Goal: Task Accomplishment & Management: Use online tool/utility

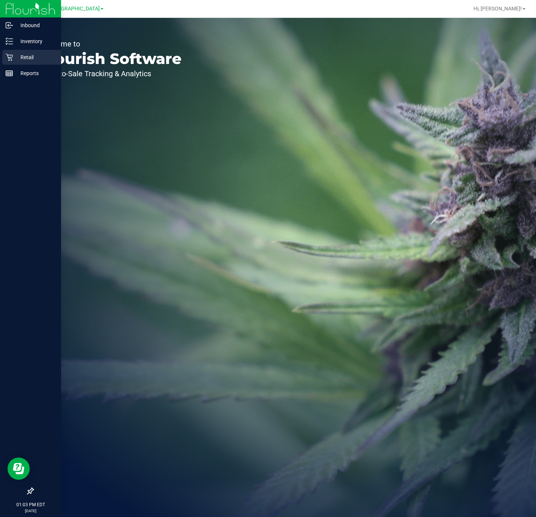
click at [35, 56] on p "Retail" at bounding box center [35, 57] width 45 height 9
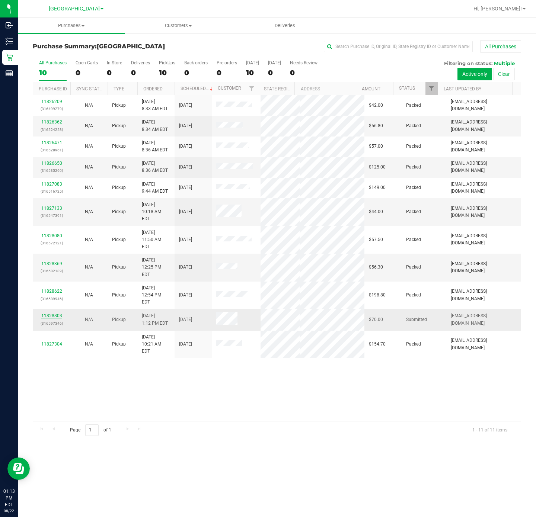
click at [57, 313] on link "11828803" at bounding box center [51, 315] width 21 height 5
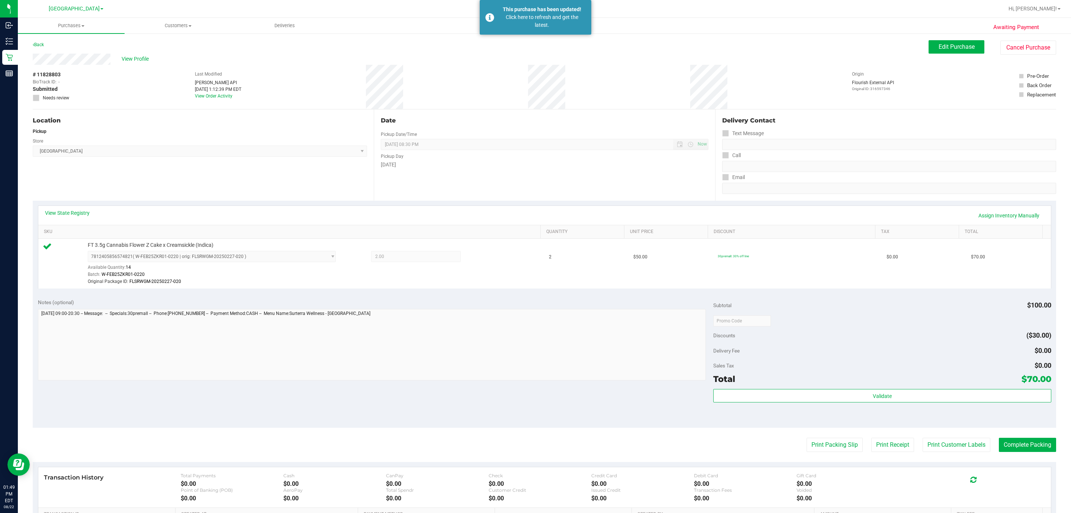
click at [18, 60] on div "Awaiting Payment Back Edit Purchase Cancel Purchase View Profile # 11828803 Bio…" at bounding box center [544, 324] width 1053 height 582
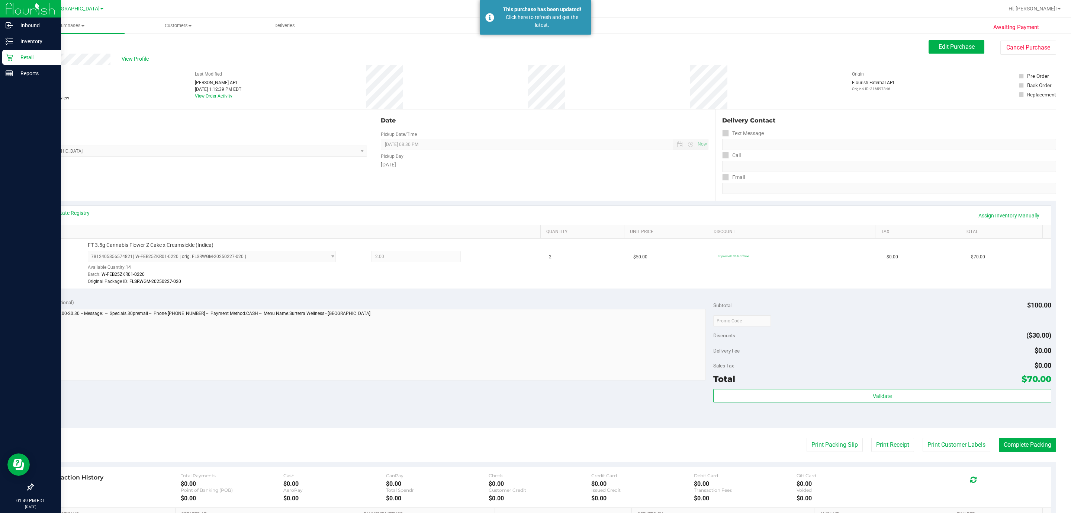
click at [13, 58] on p "Retail" at bounding box center [35, 57] width 45 height 9
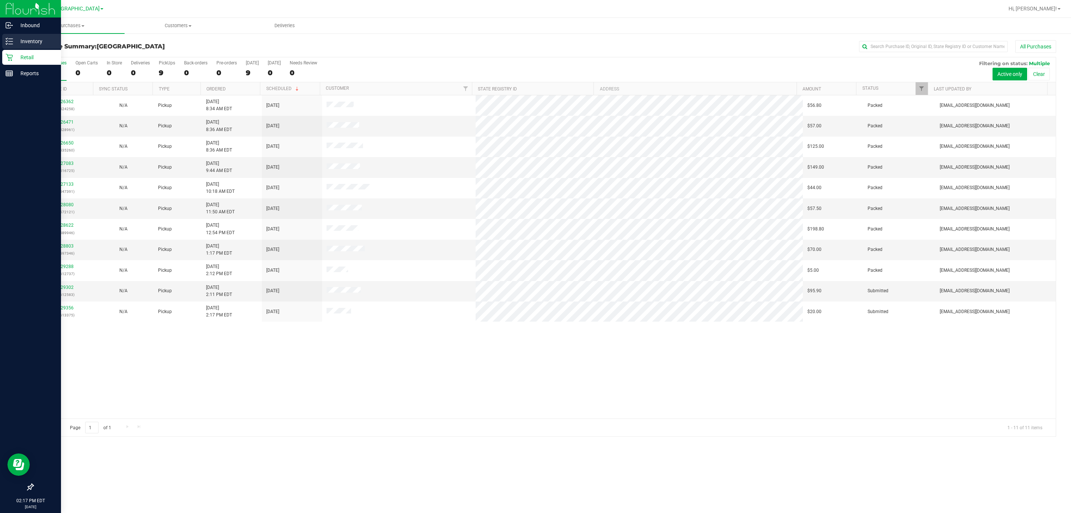
click at [13, 41] on p "Inventory" at bounding box center [35, 41] width 45 height 9
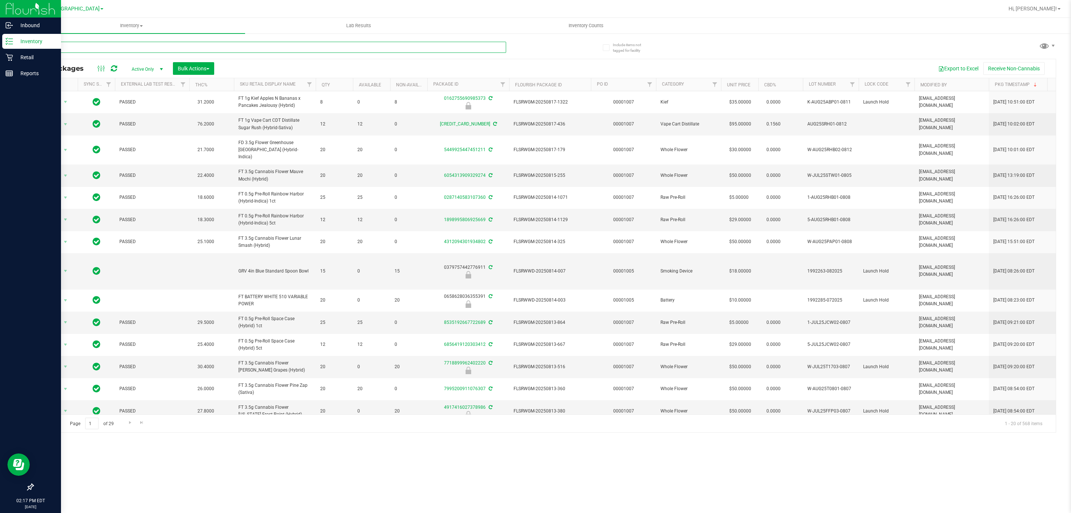
click at [142, 48] on input "text" at bounding box center [269, 47] width 473 height 11
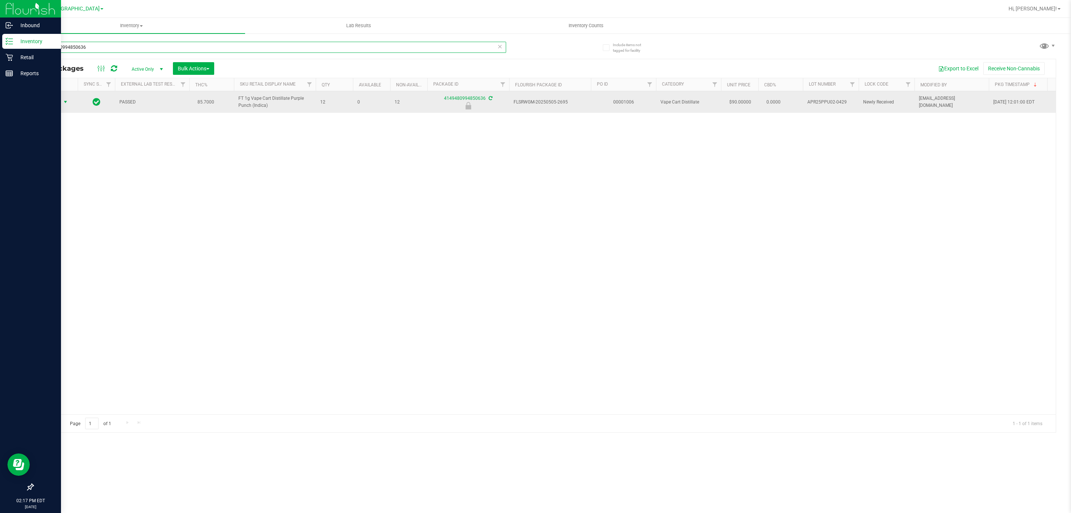
type input "4149480994850636"
click at [62, 104] on span "select" at bounding box center [65, 102] width 6 height 6
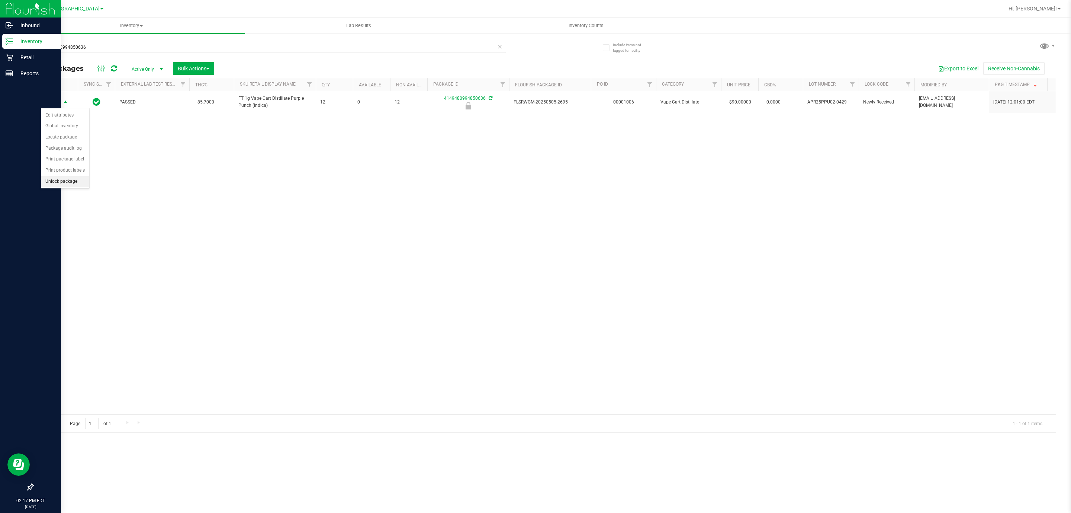
click at [62, 182] on li "Unlock package" at bounding box center [65, 181] width 48 height 11
click at [22, 55] on p "Retail" at bounding box center [35, 57] width 45 height 9
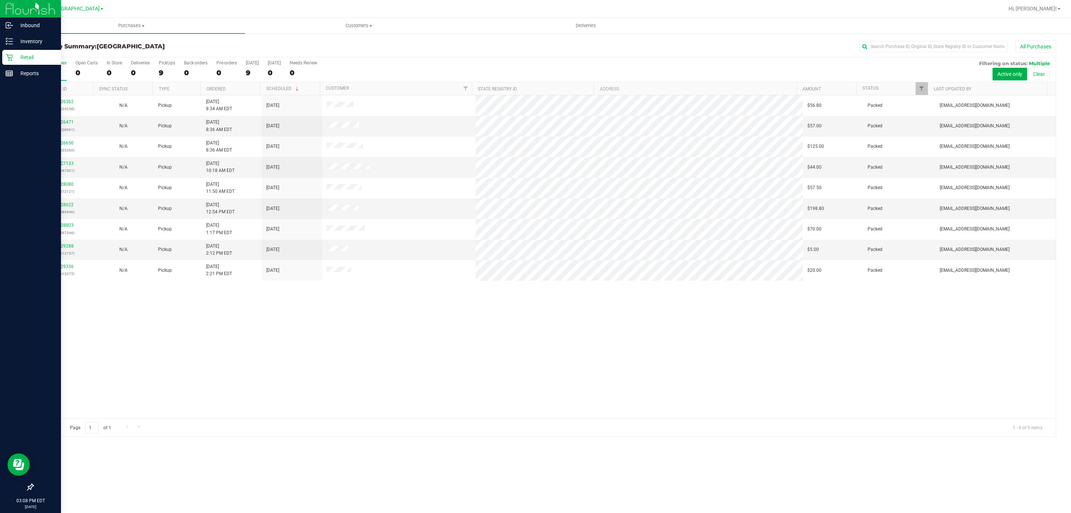
click at [393, 409] on div "11826362 (316524258) N/A Pickup [DATE] 8:34 AM EDT 8/22/2025 $56.80 Packed [EMA…" at bounding box center [544, 256] width 1023 height 323
